Goal: Information Seeking & Learning: Learn about a topic

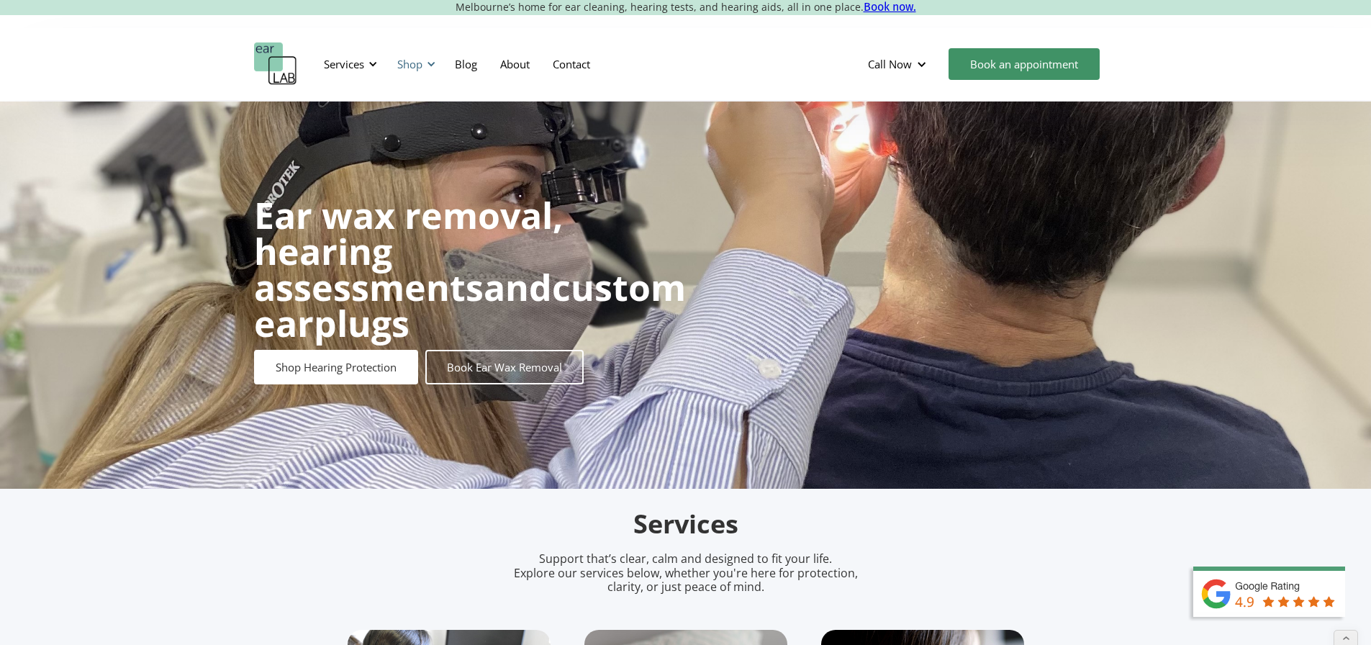
click at [420, 62] on div "Shop" at bounding box center [409, 64] width 25 height 14
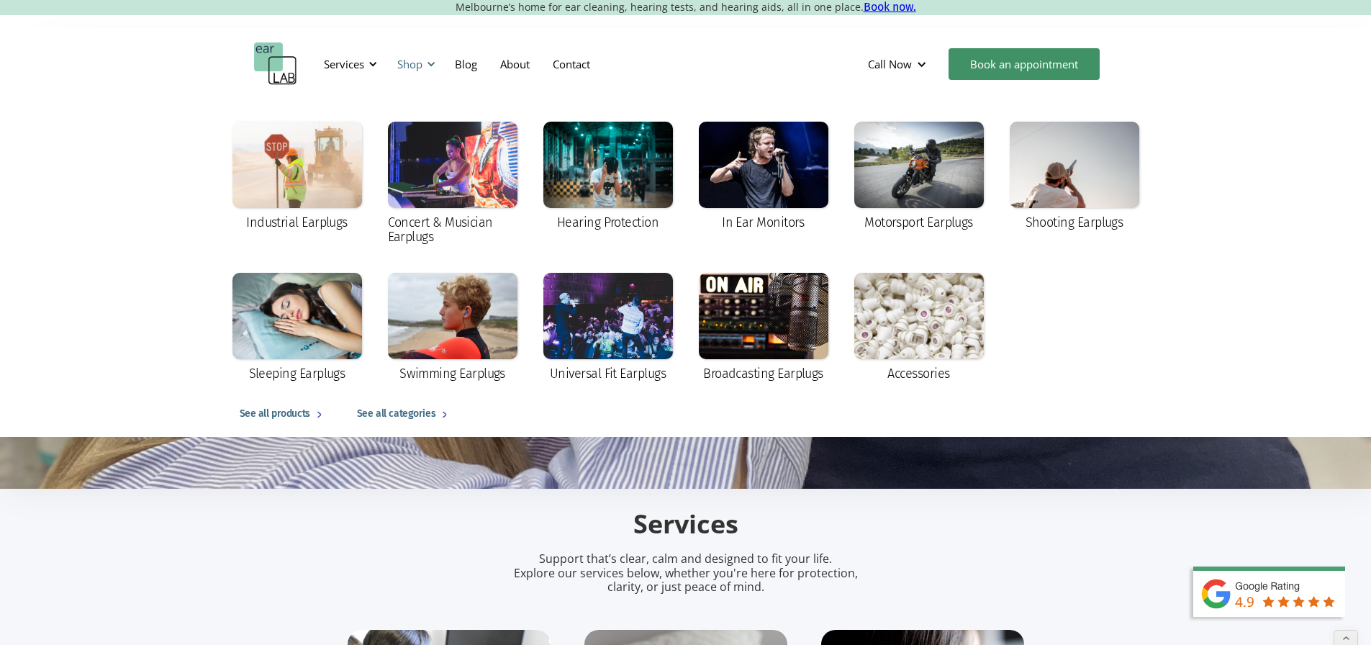
click at [420, 62] on div "Shop" at bounding box center [409, 64] width 25 height 14
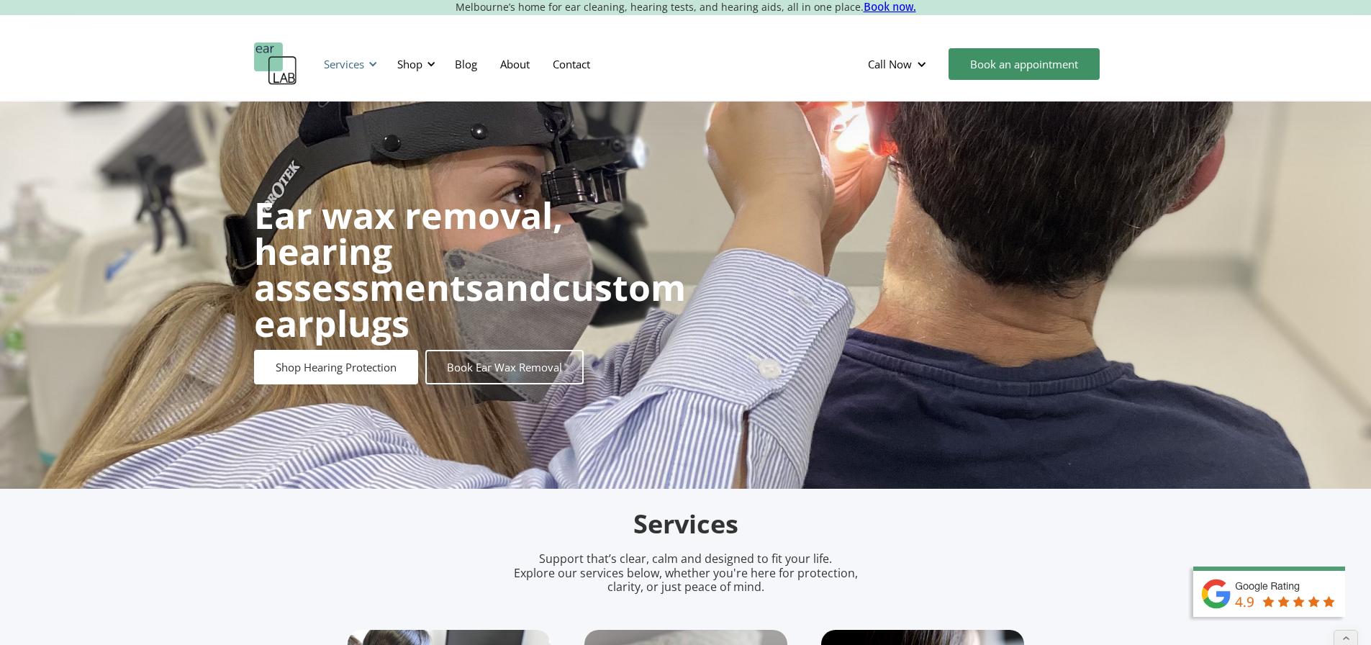
click at [335, 66] on div "Services" at bounding box center [344, 64] width 40 height 14
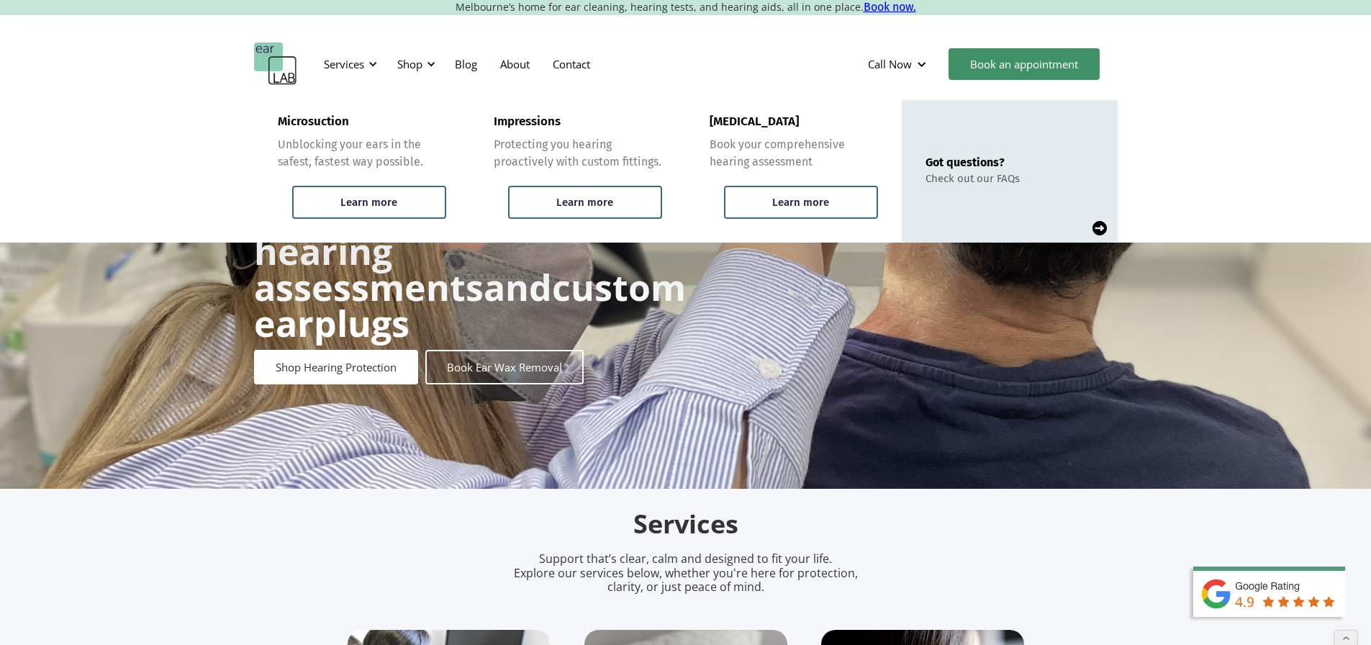
click at [1105, 227] on img at bounding box center [1099, 228] width 14 height 14
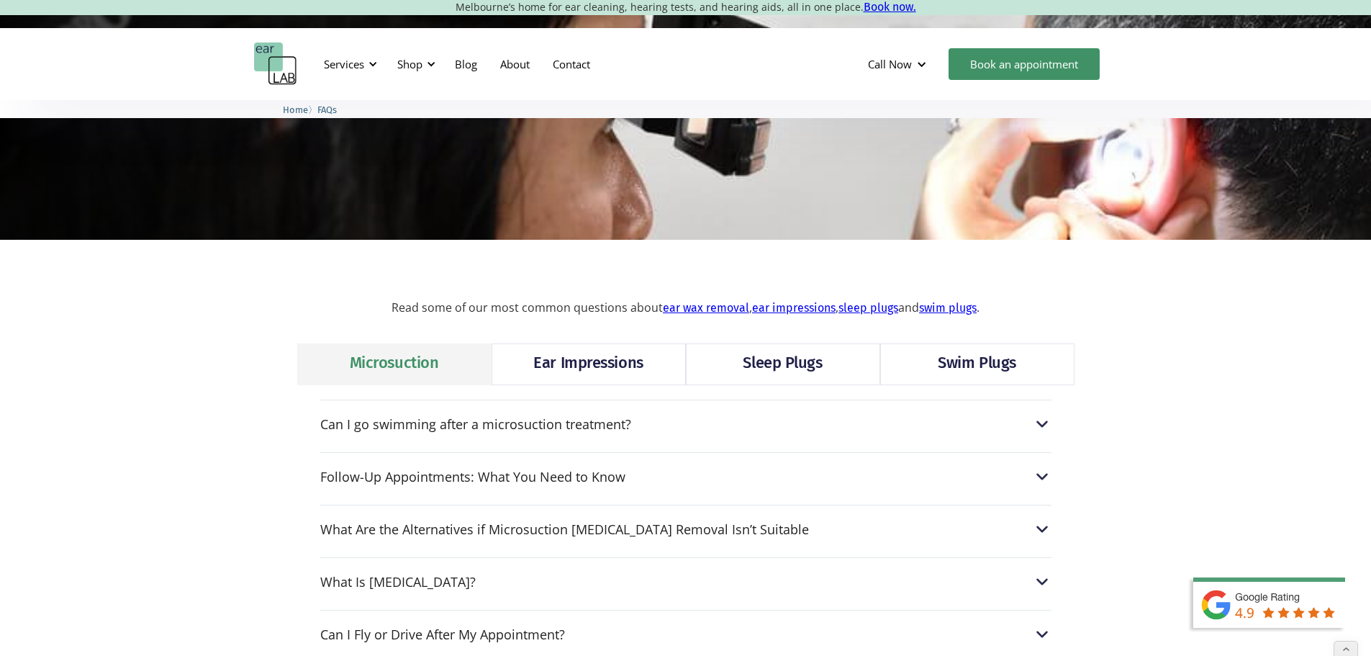
scroll to position [216, 0]
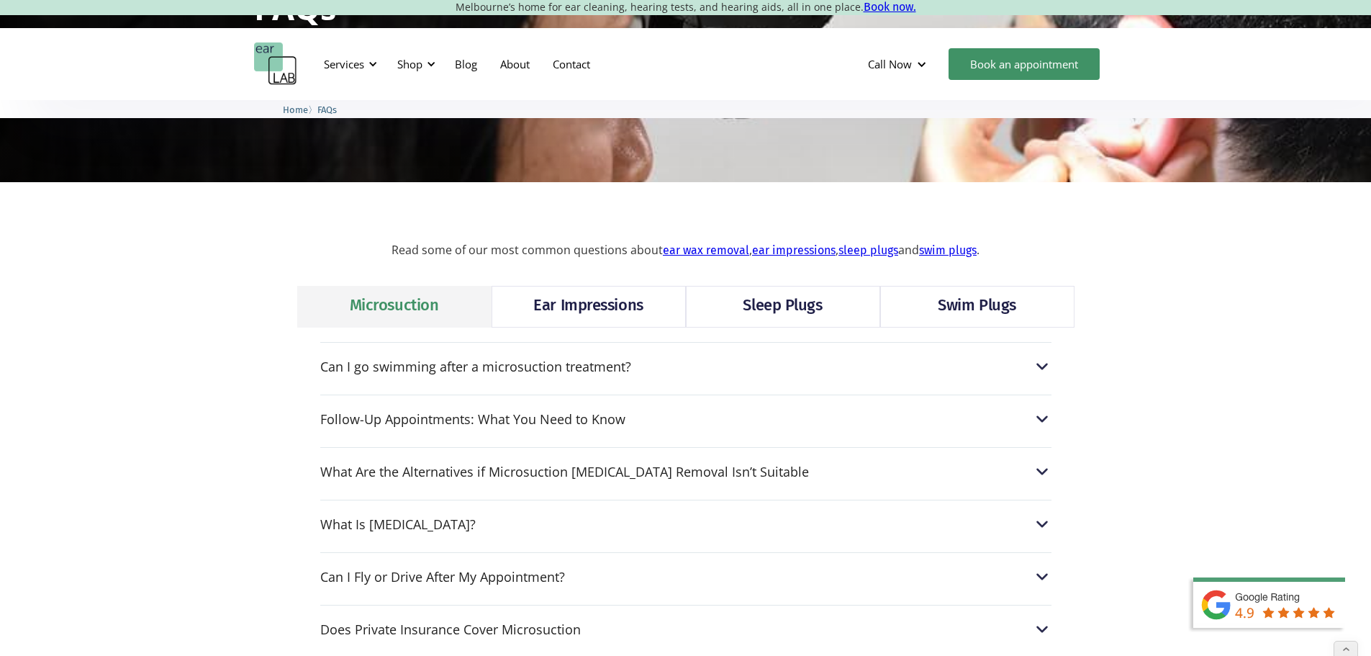
click at [825, 308] on link "Sleep Plugs" at bounding box center [783, 307] width 194 height 42
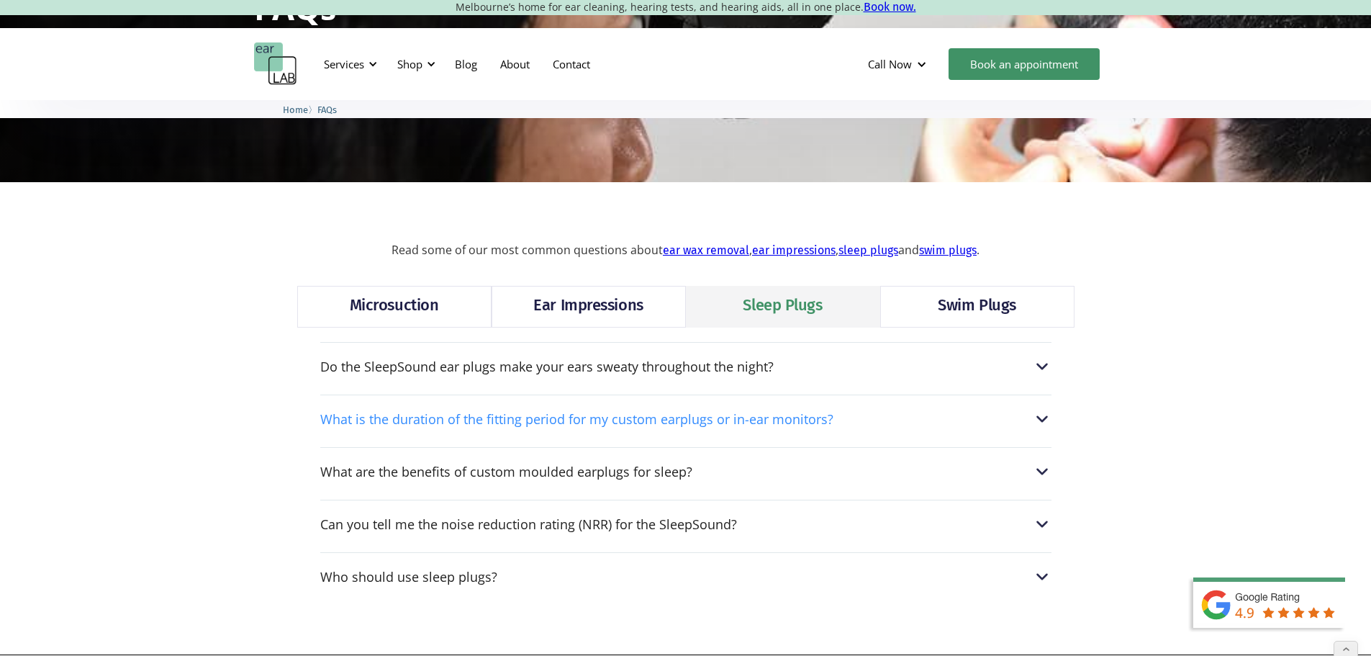
click at [935, 421] on div "What is the duration of the fitting period for my custom earplugs or in-ear mon…" at bounding box center [685, 419] width 731 height 19
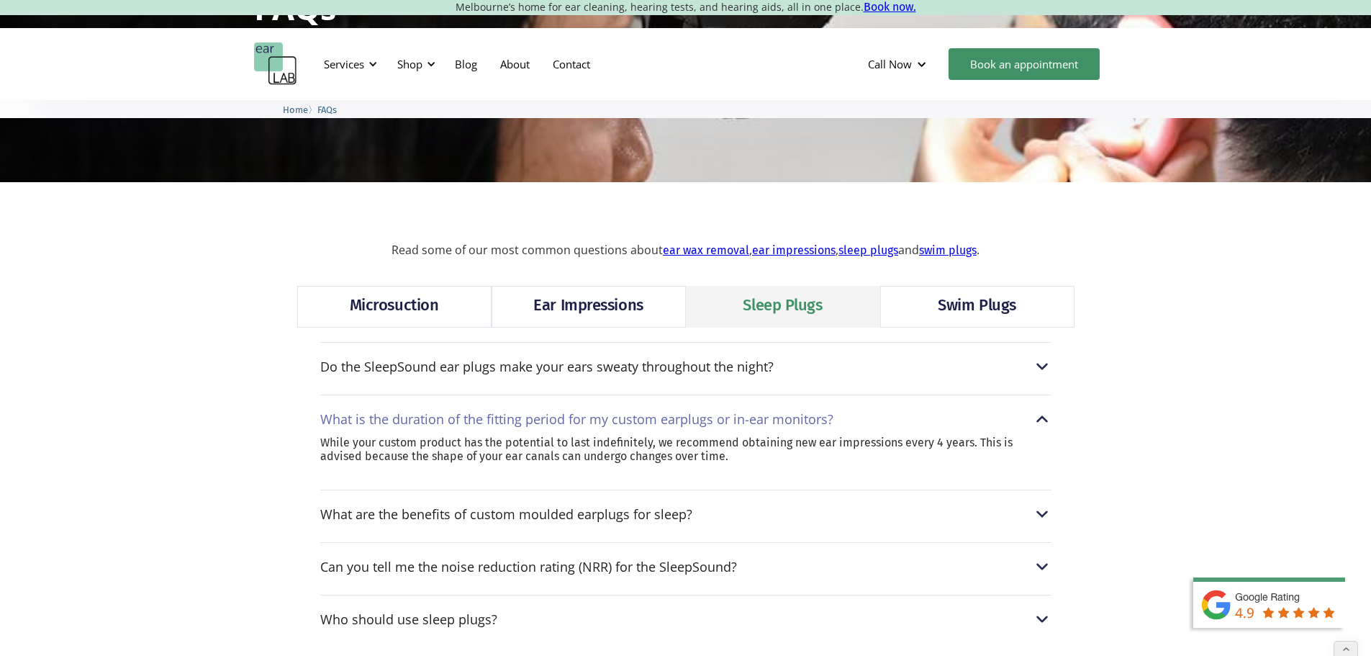
click at [964, 311] on div "Swim Plugs" at bounding box center [977, 305] width 78 height 23
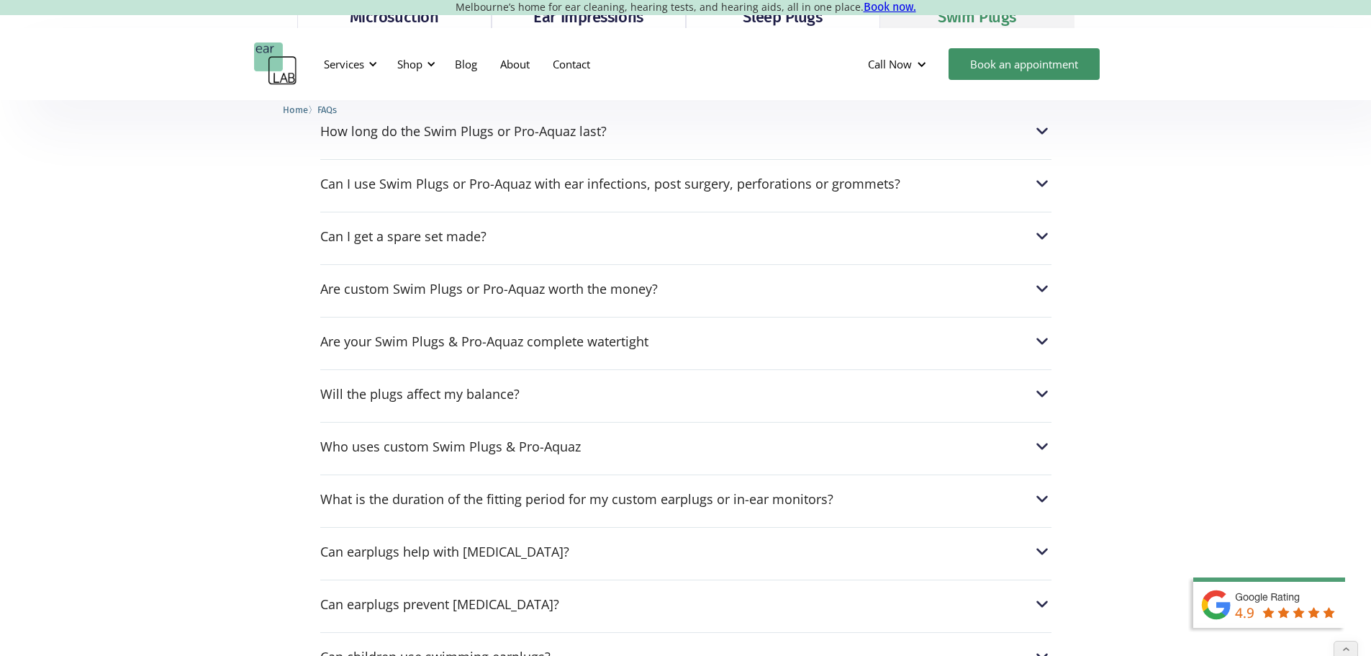
scroll to position [576, 0]
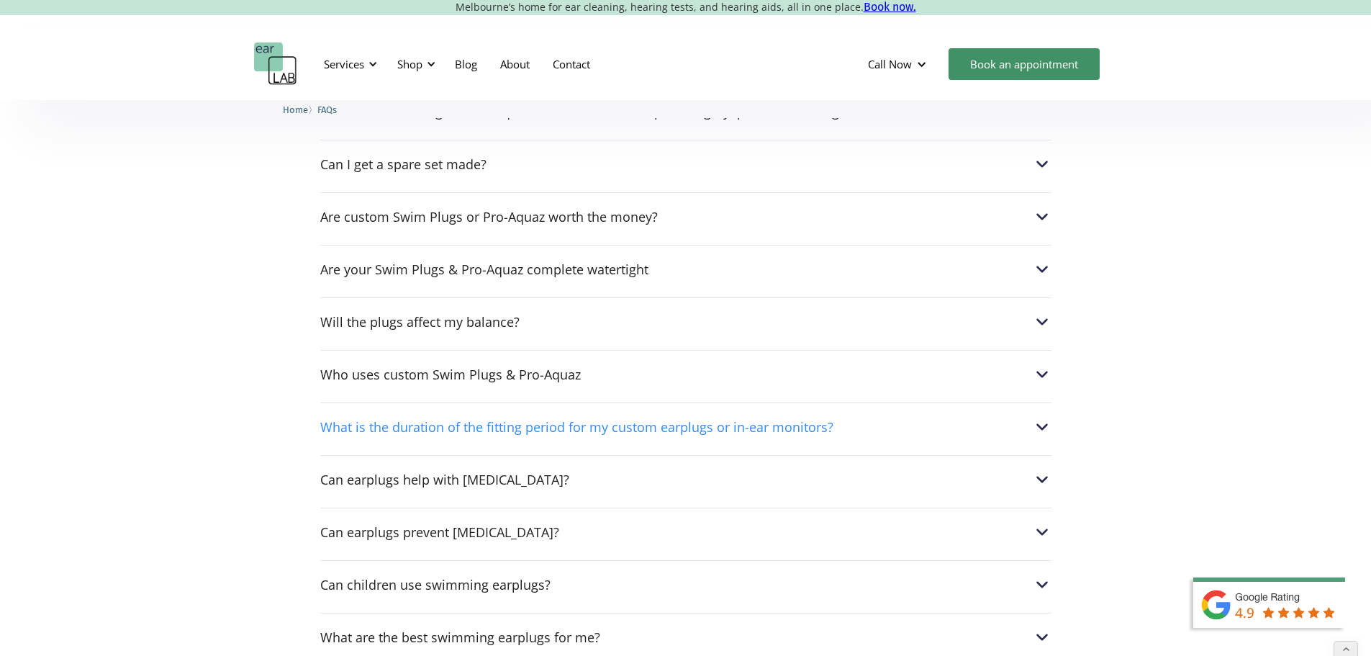
click at [917, 430] on div "What is the duration of the fitting period for my custom earplugs or in-ear mon…" at bounding box center [685, 426] width 731 height 19
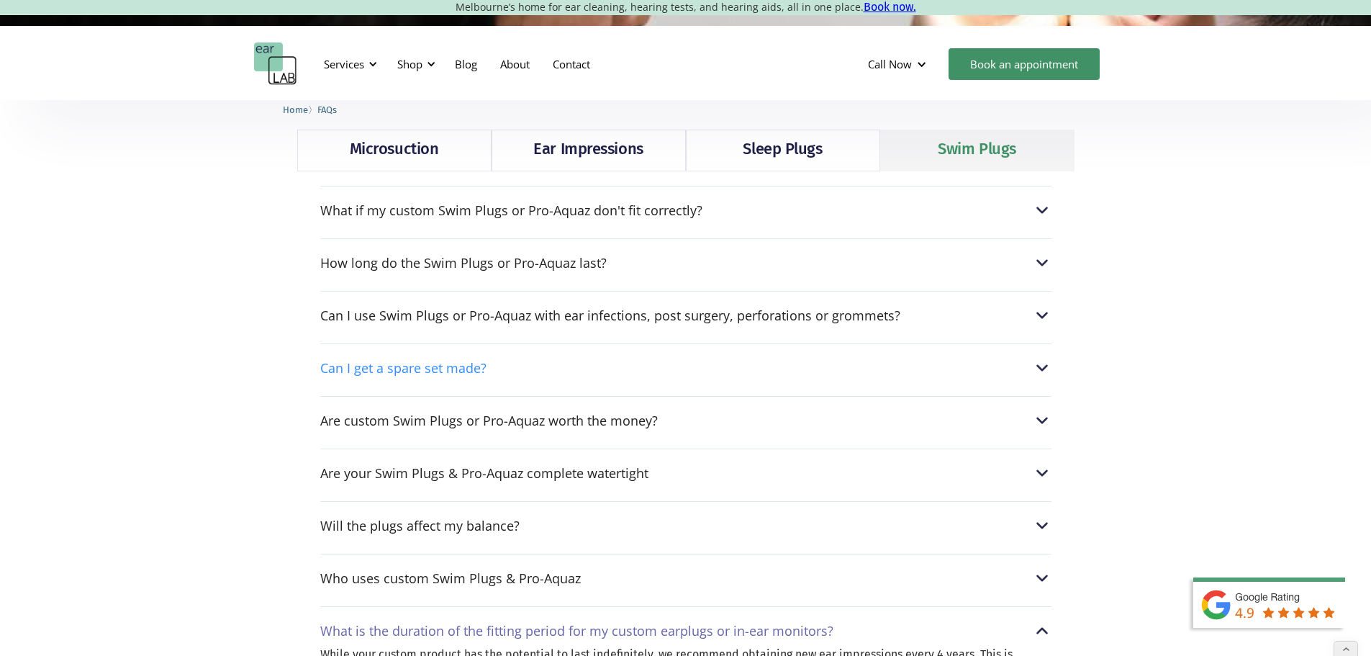
scroll to position [216, 0]
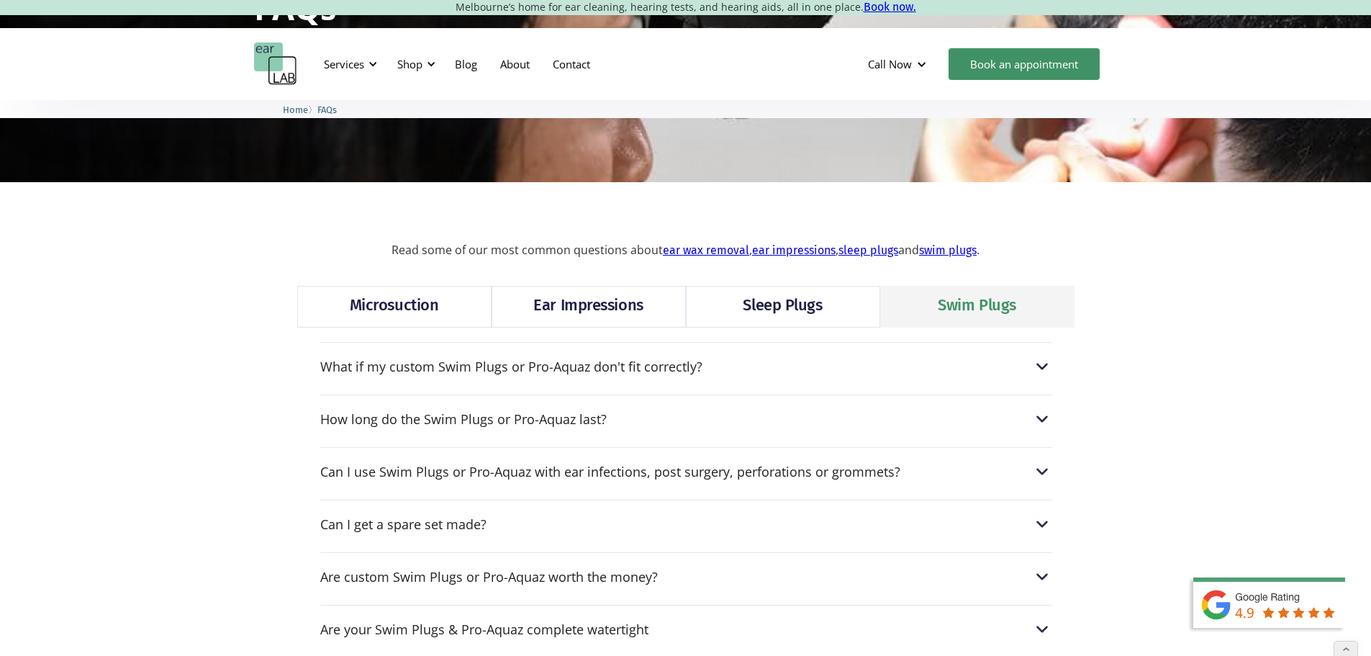
click at [807, 297] on div "Sleep Plugs" at bounding box center [782, 305] width 79 height 23
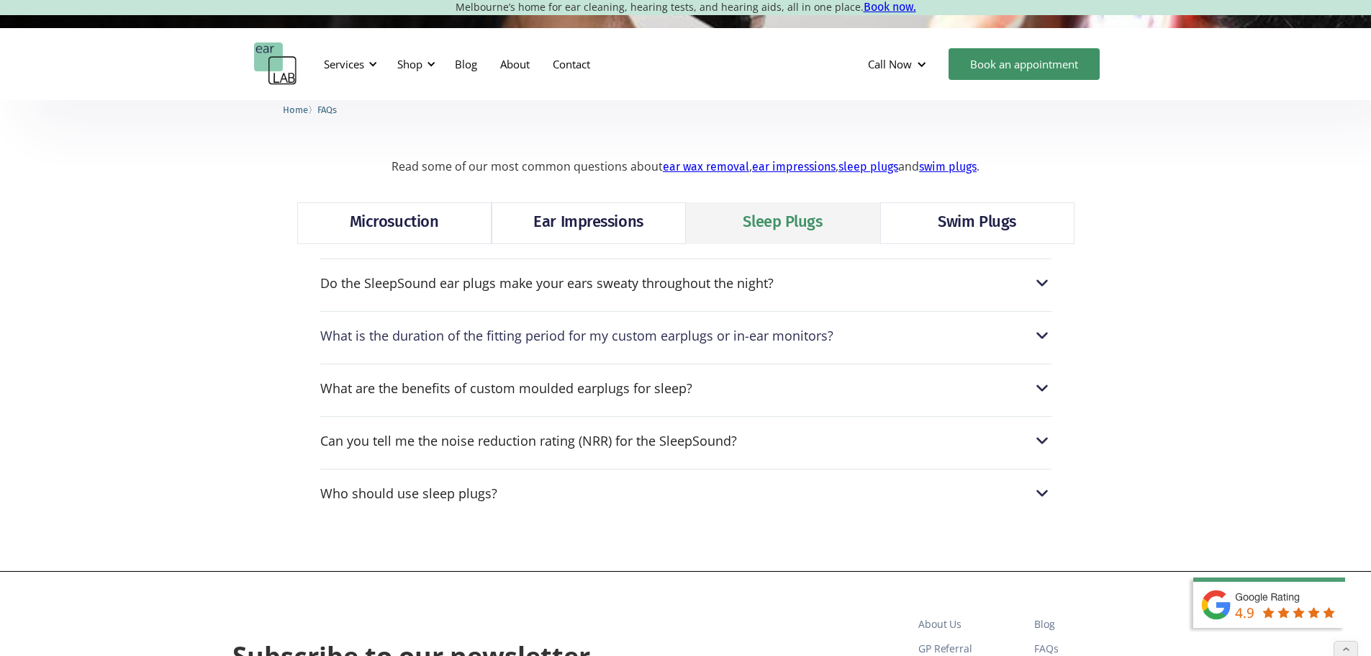
scroll to position [288, 0]
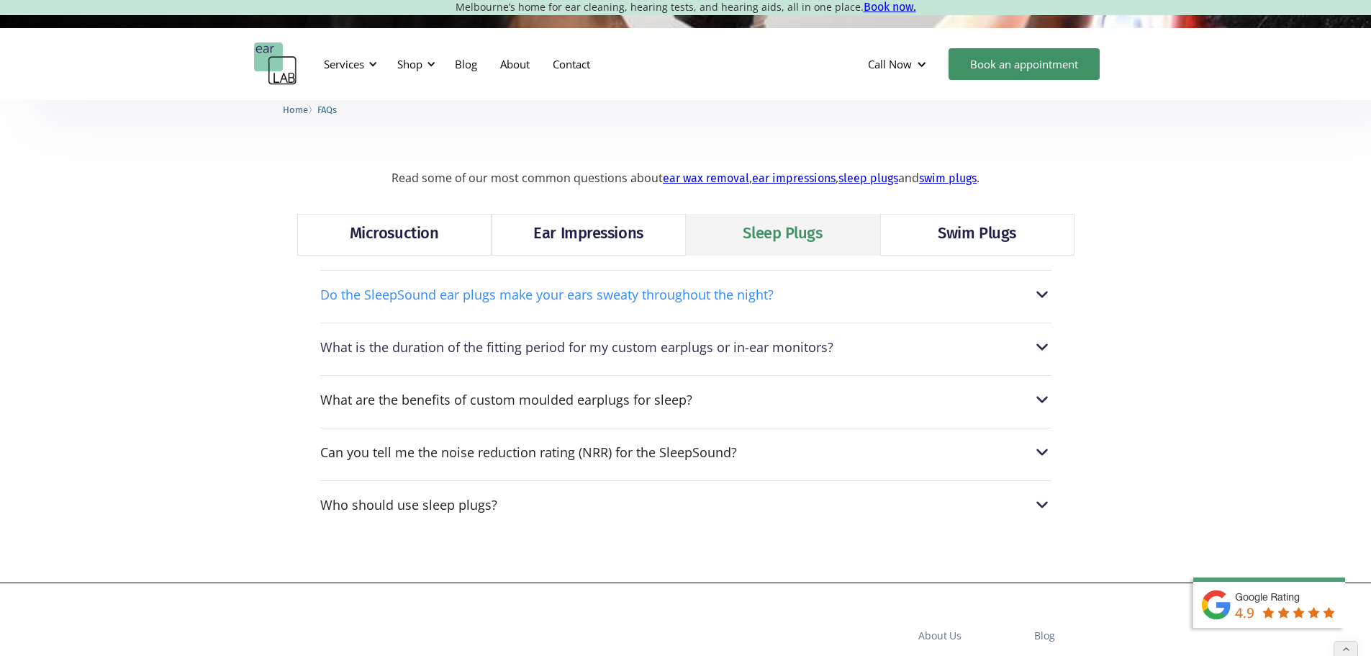
click at [890, 297] on div "Do the SleepSound ear plugs make your ears sweaty throughout the night?" at bounding box center [685, 294] width 731 height 19
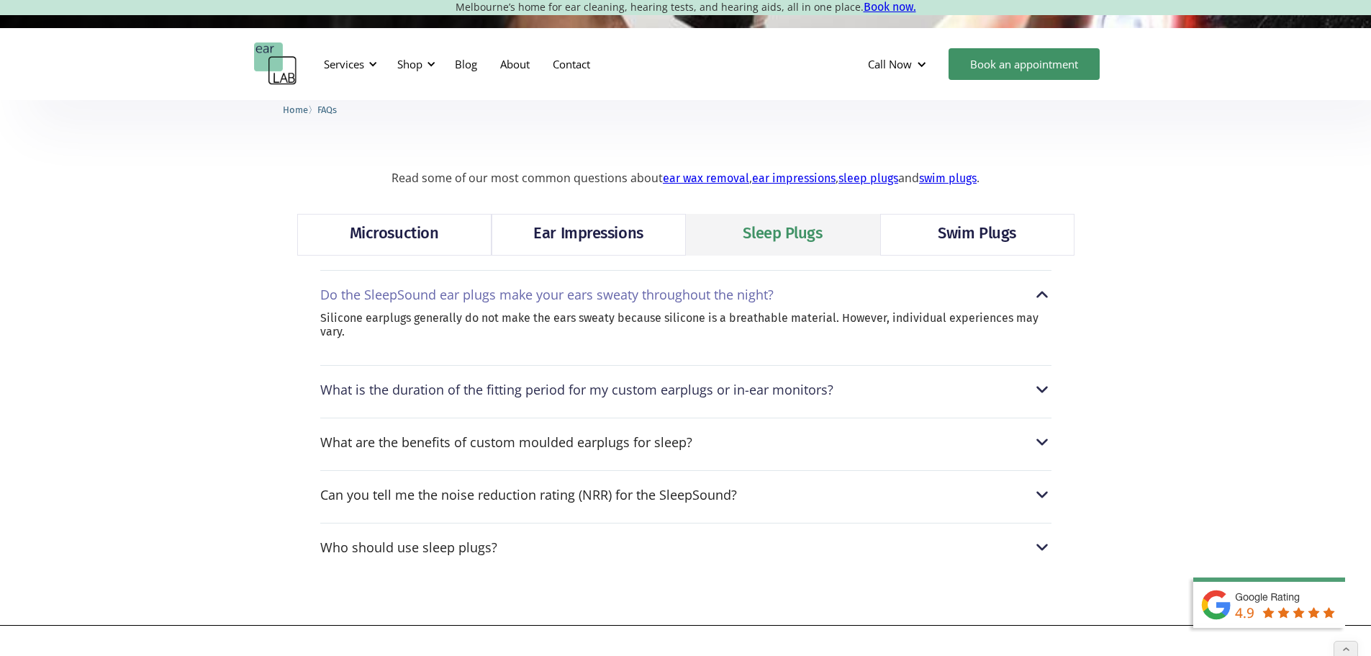
click at [978, 234] on div "Swim Plugs" at bounding box center [977, 233] width 78 height 23
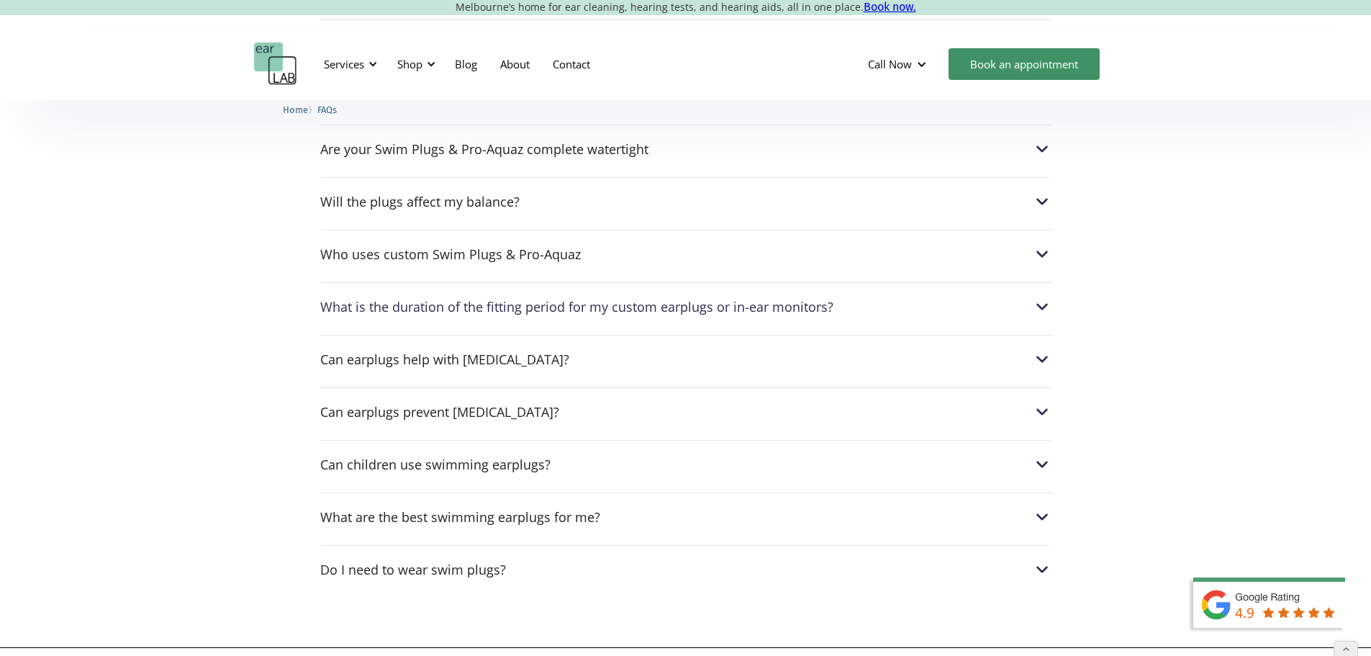
scroll to position [720, 0]
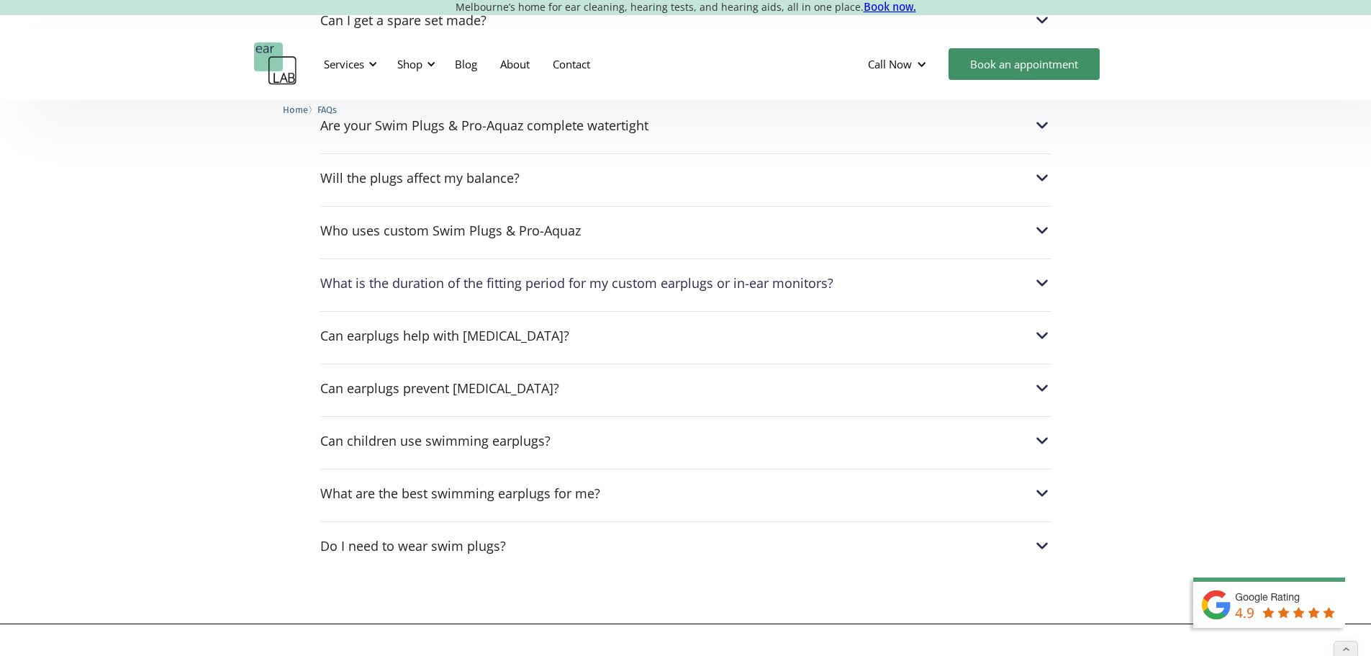
click at [273, 50] on img "home" at bounding box center [275, 63] width 43 height 43
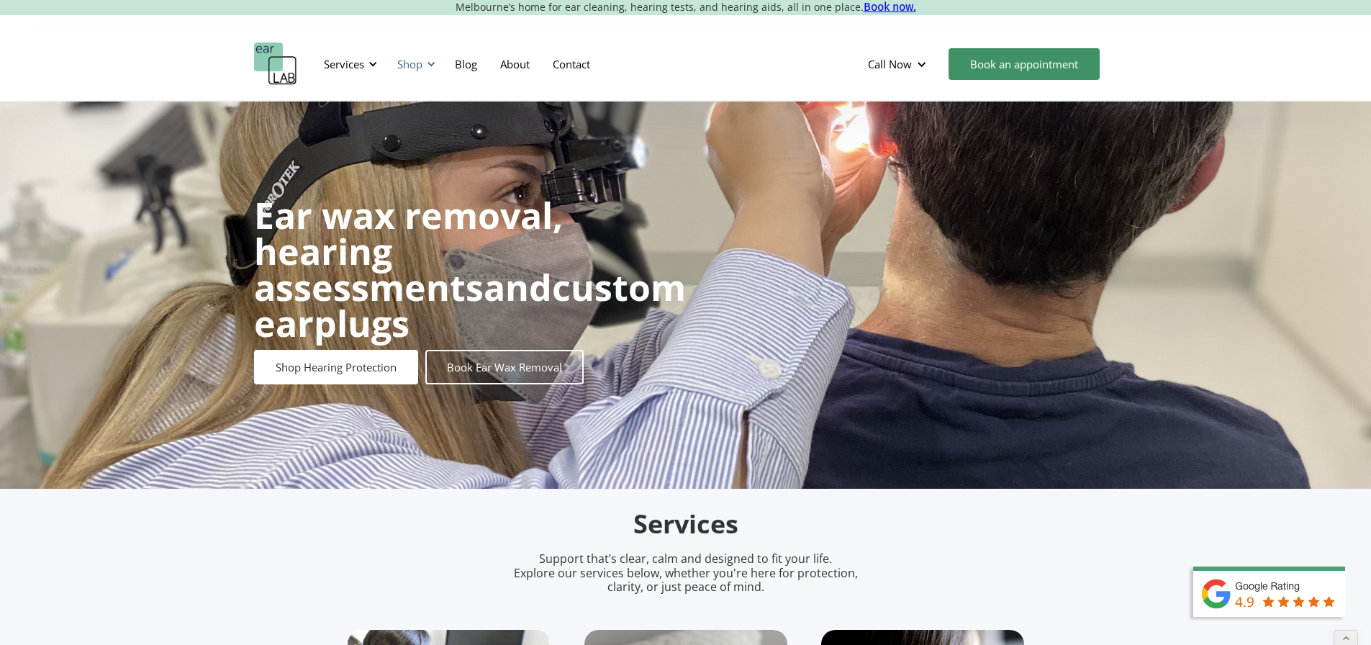
click at [413, 68] on div "Shop" at bounding box center [409, 64] width 25 height 14
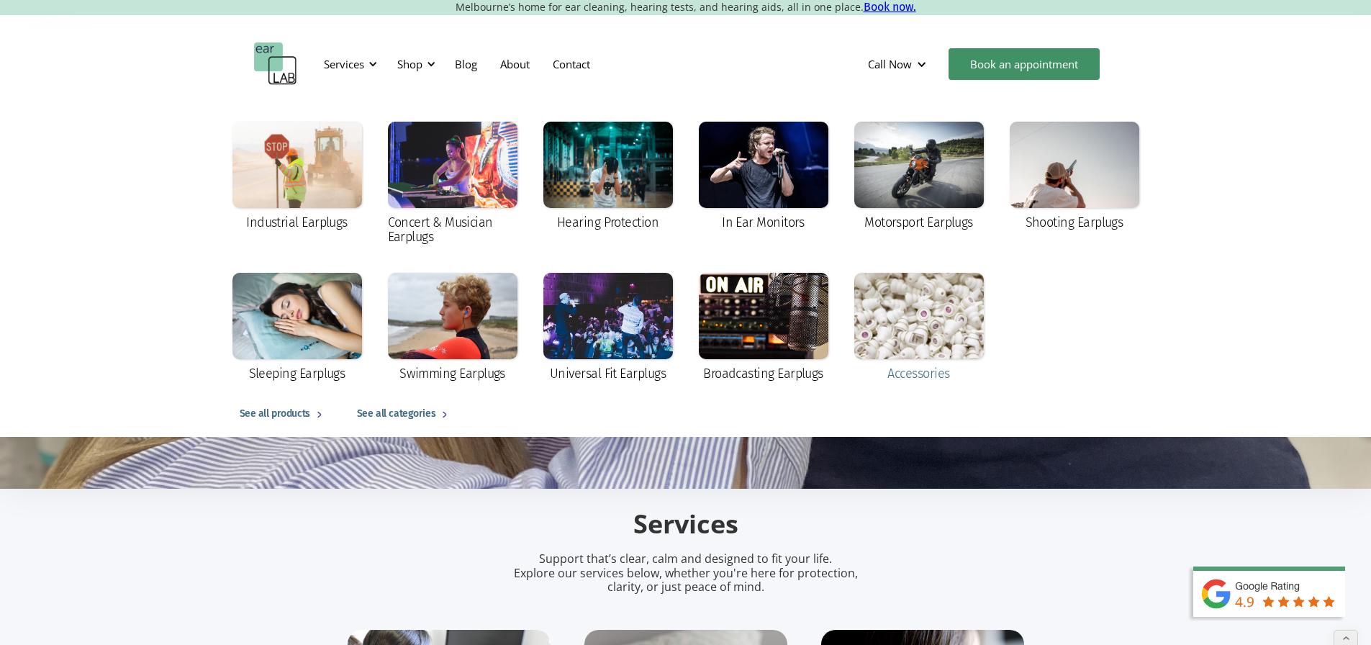
click at [897, 332] on div at bounding box center [919, 316] width 130 height 86
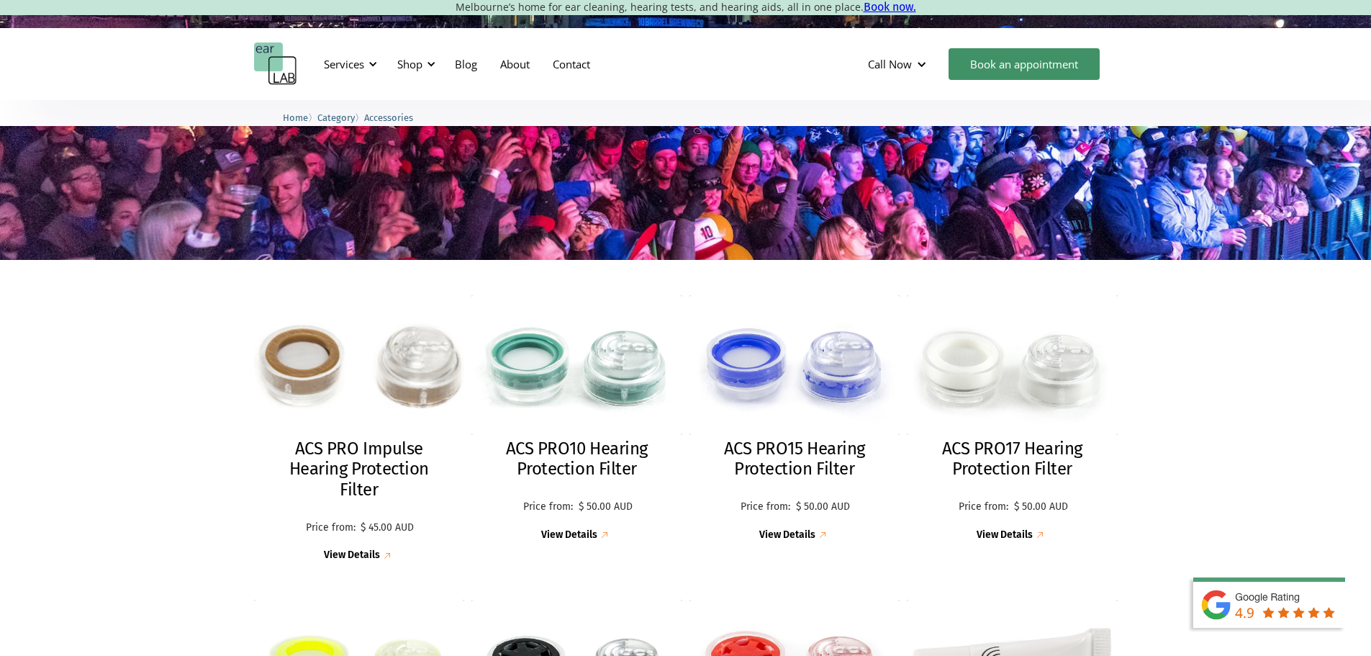
scroll to position [360, 0]
